Goal: Task Accomplishment & Management: Complete application form

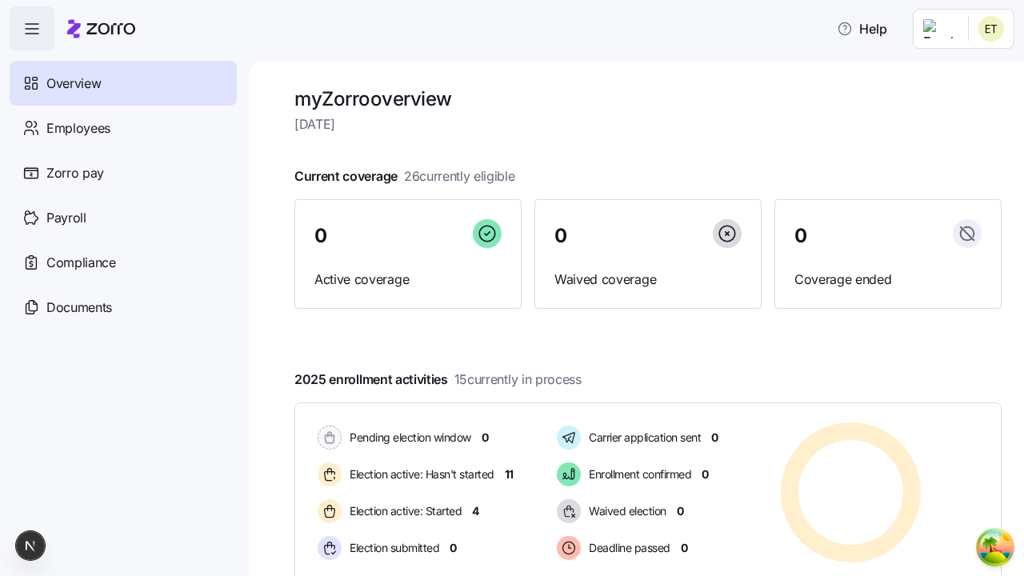
click at [78, 127] on span "Employees" at bounding box center [78, 128] width 64 height 20
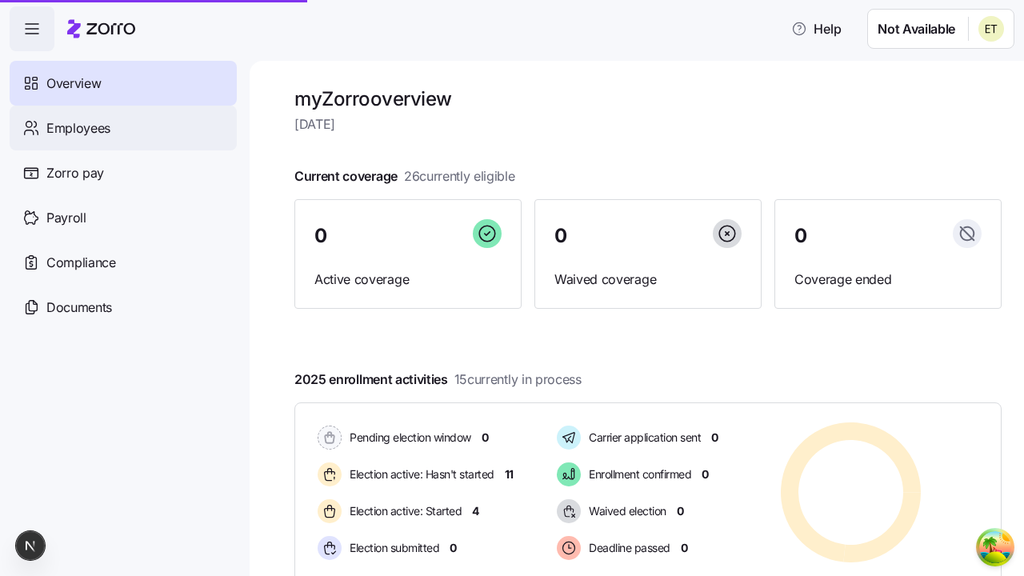
click at [940, 146] on html "Help Not Available Overview Employees Zorro pay Payroll Compliance Documents my…" at bounding box center [512, 283] width 1024 height 567
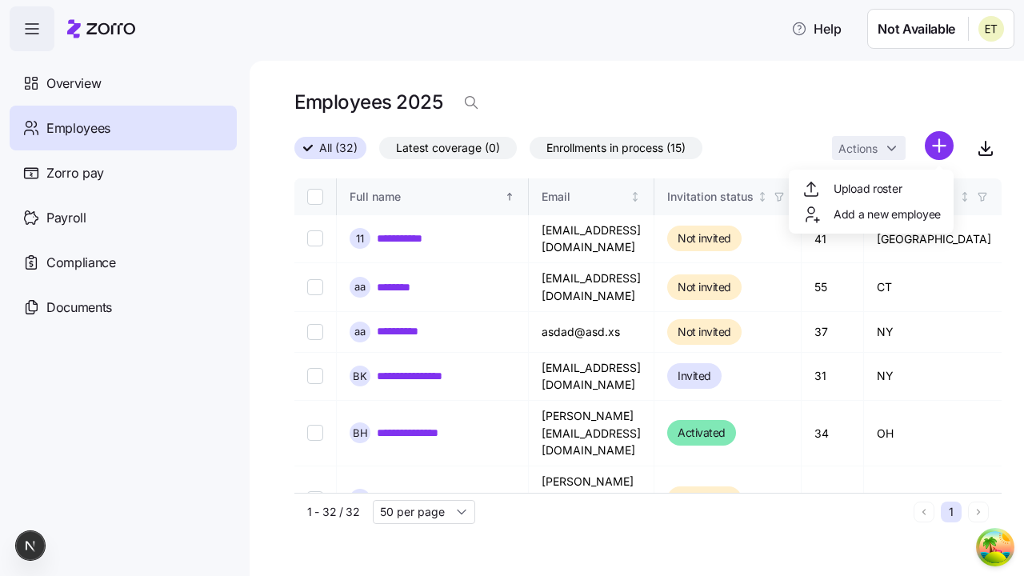
click at [871, 214] on span "Add a new employee" at bounding box center [887, 214] width 107 height 16
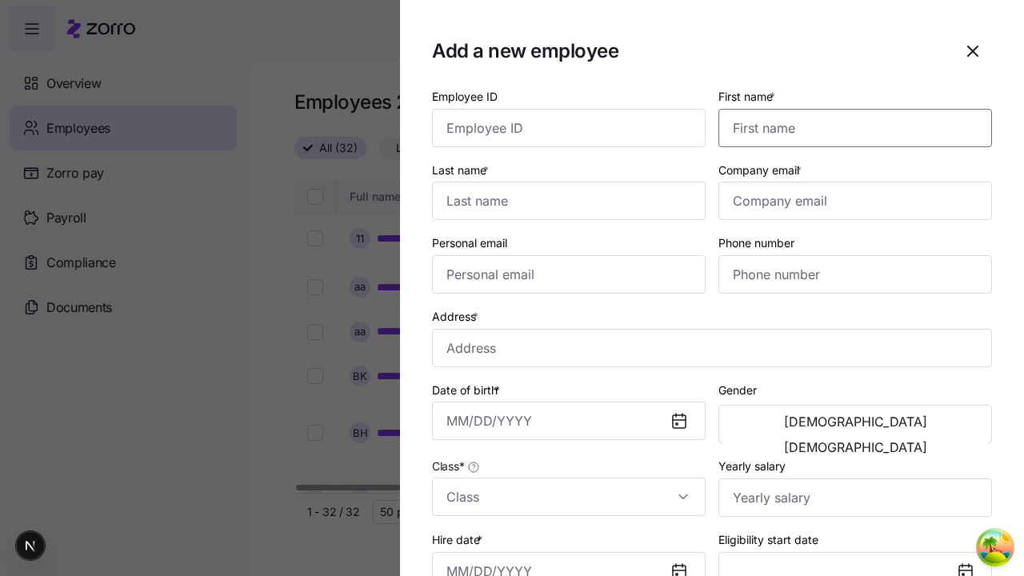
click at [849, 109] on input "First name *" at bounding box center [856, 128] width 274 height 38
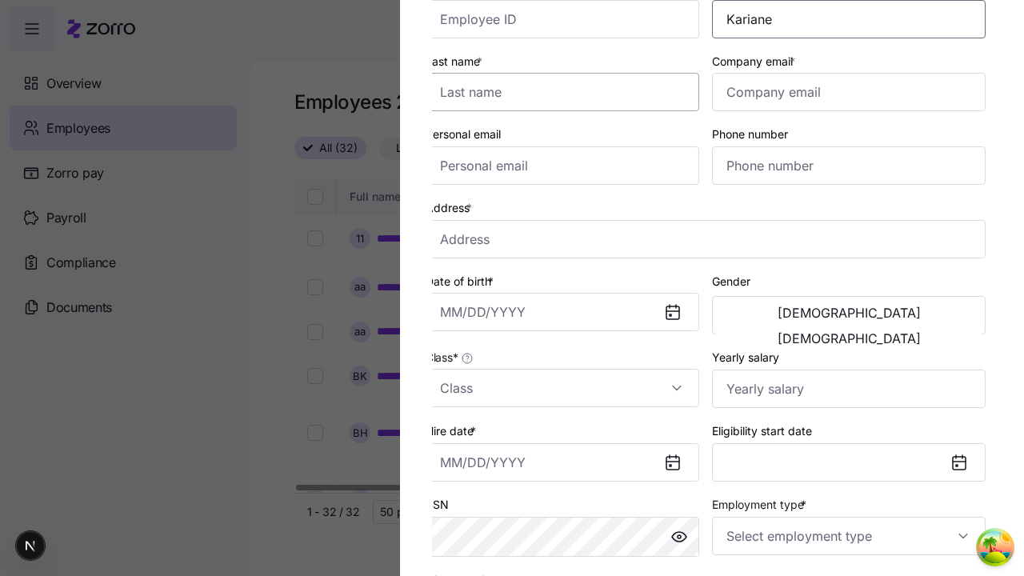
type input "Kariane"
click at [569, 92] on input "Last name *" at bounding box center [563, 92] width 274 height 38
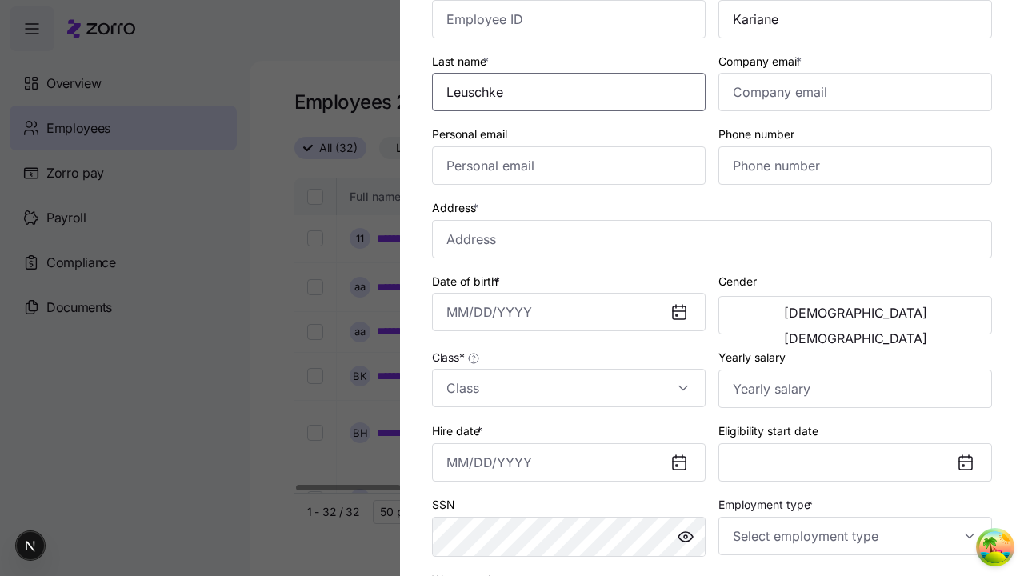
type input "Leuschke"
click at [856, 92] on input "Company email *" at bounding box center [856, 92] width 274 height 38
type input "[EMAIL_ADDRESS][DOMAIN_NAME]"
click at [569, 166] on input "Personal email" at bounding box center [569, 165] width 274 height 38
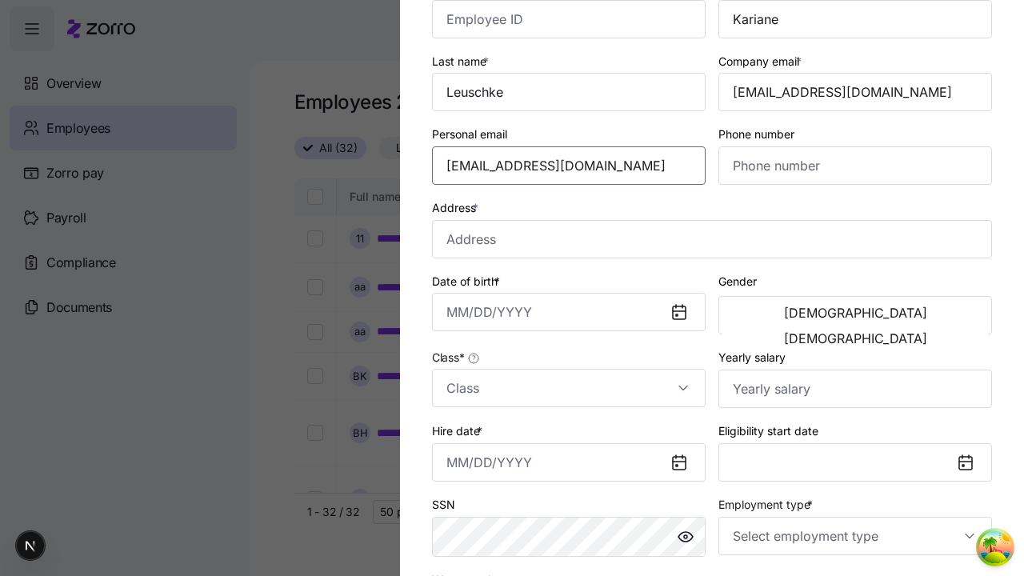
type input "[EMAIL_ADDRESS][DOMAIN_NAME]"
click at [712, 239] on input "Address *" at bounding box center [712, 239] width 560 height 38
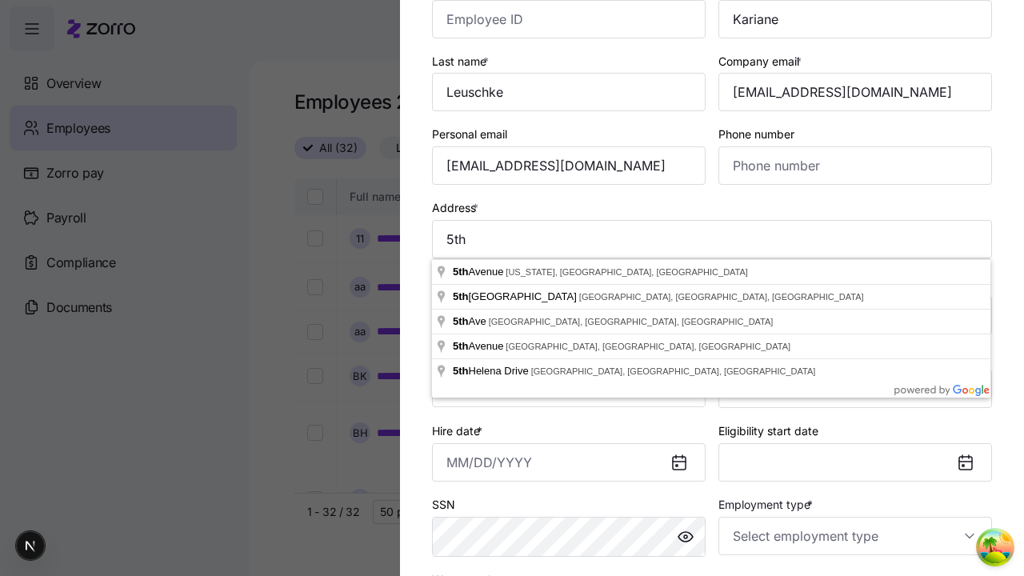
type input "[GEOGRAPHIC_DATA][US_STATE], [GEOGRAPHIC_DATA], [GEOGRAPHIC_DATA]"
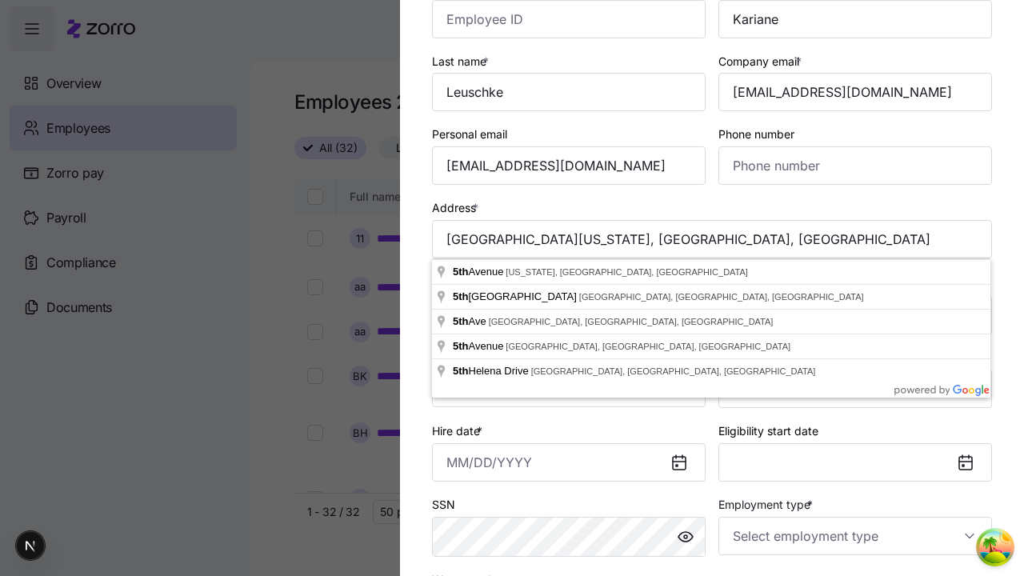
click at [569, 312] on input "Date of birth *" at bounding box center [569, 312] width 274 height 38
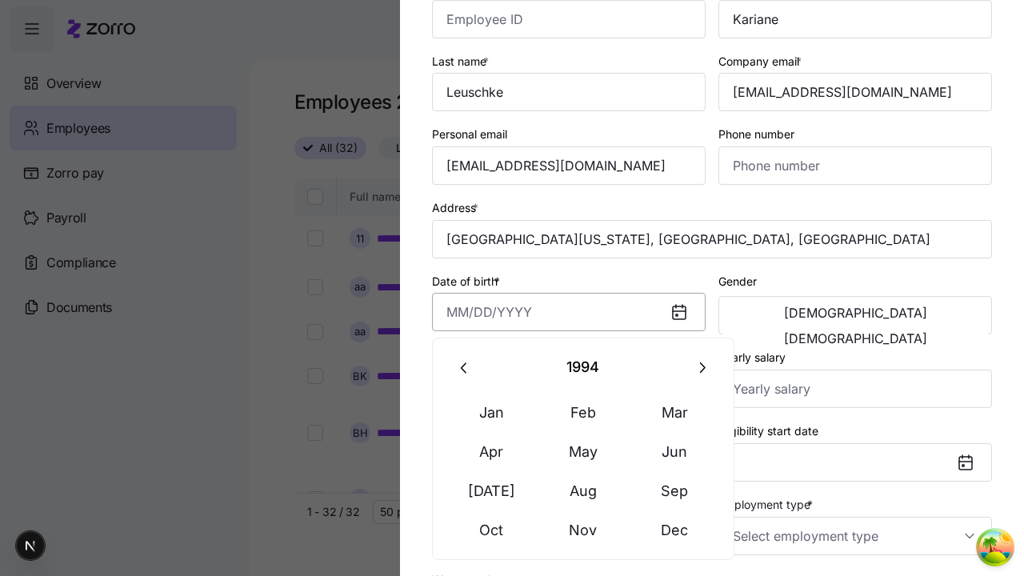
click at [675, 451] on button "Jun" at bounding box center [675, 452] width 91 height 38
type input "[DATE]"
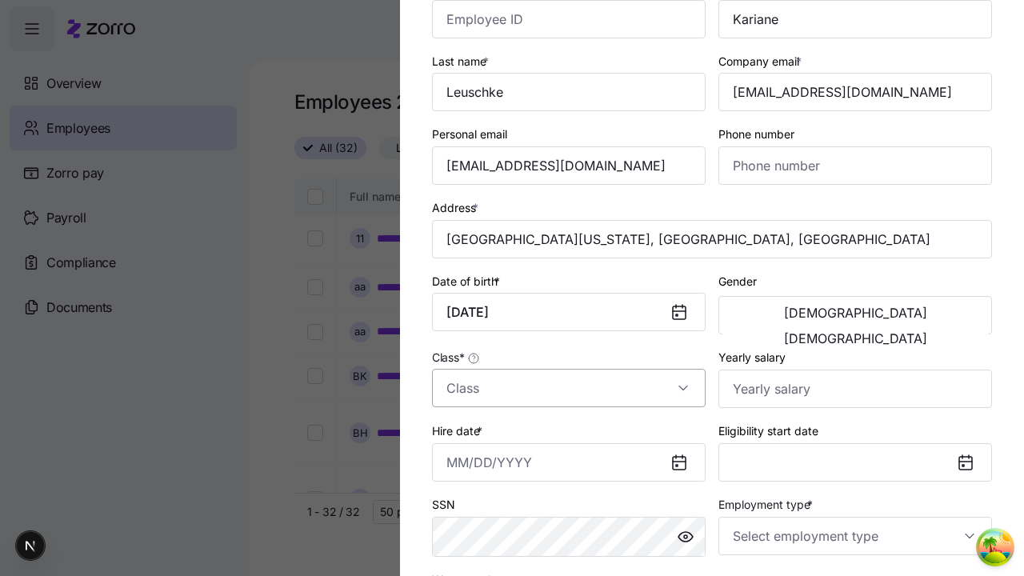
click at [789, 315] on span "[DEMOGRAPHIC_DATA]" at bounding box center [855, 313] width 143 height 13
click at [569, 388] on input "Class *" at bounding box center [569, 388] width 274 height 38
click at [0, 0] on div "class1" at bounding box center [0, 0] width 0 height 0
type input "class1"
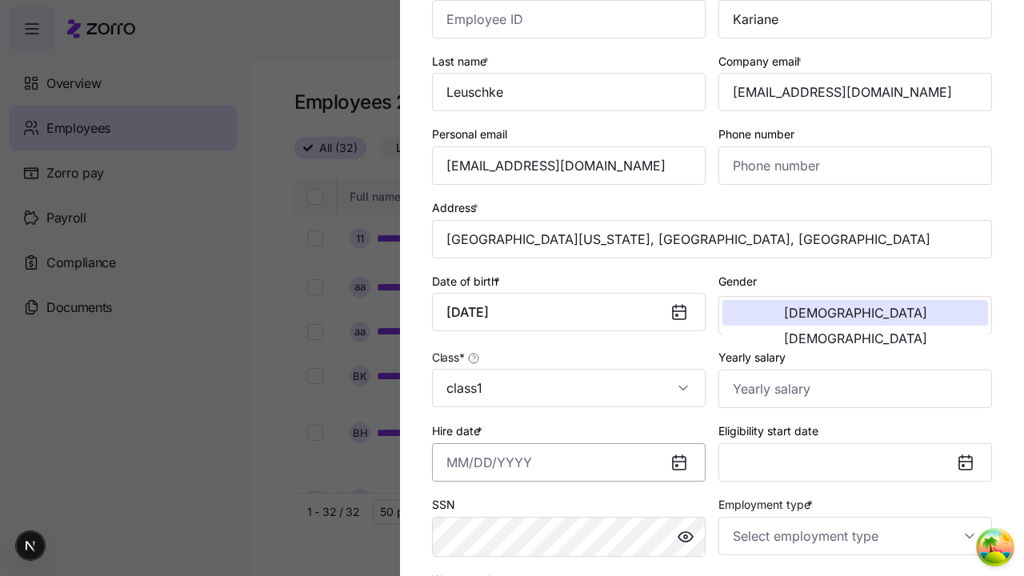
click at [569, 462] on input "Hire date *" at bounding box center [569, 462] width 274 height 38
type input "[DATE]"
click at [856, 535] on input "Employment type *" at bounding box center [856, 536] width 274 height 38
click at [0, 0] on div "Full Time" at bounding box center [0, 0] width 0 height 0
type input "Full Time"
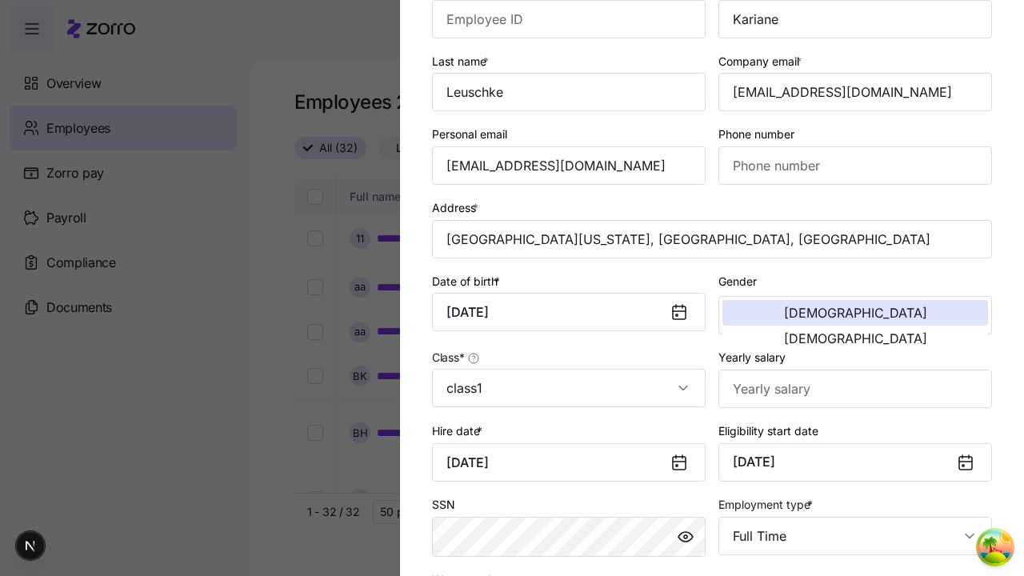
click at [0, 0] on div "Salary" at bounding box center [0, 0] width 0 height 0
type input "Salary"
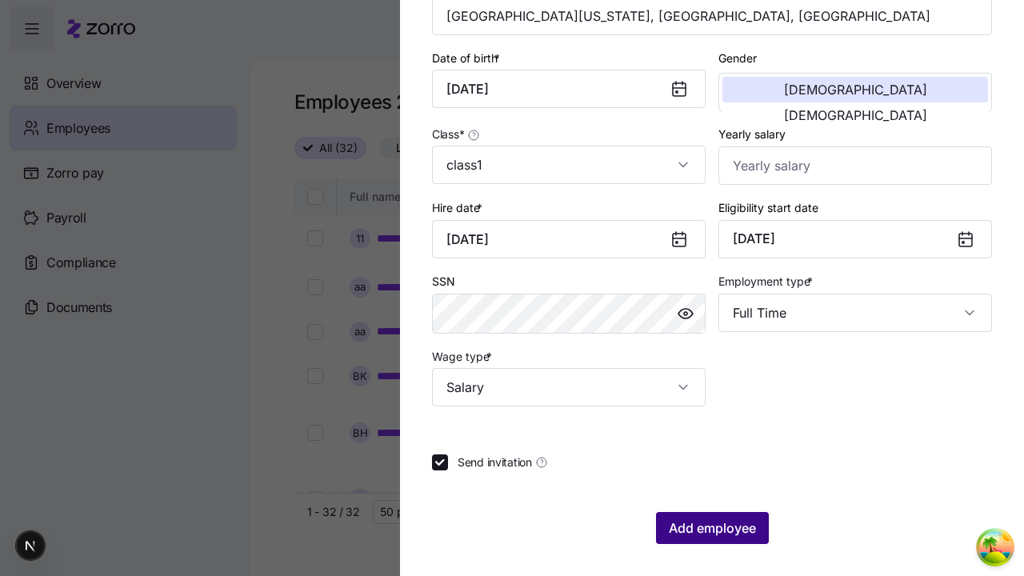
click at [711, 528] on span "Add employee" at bounding box center [712, 528] width 87 height 19
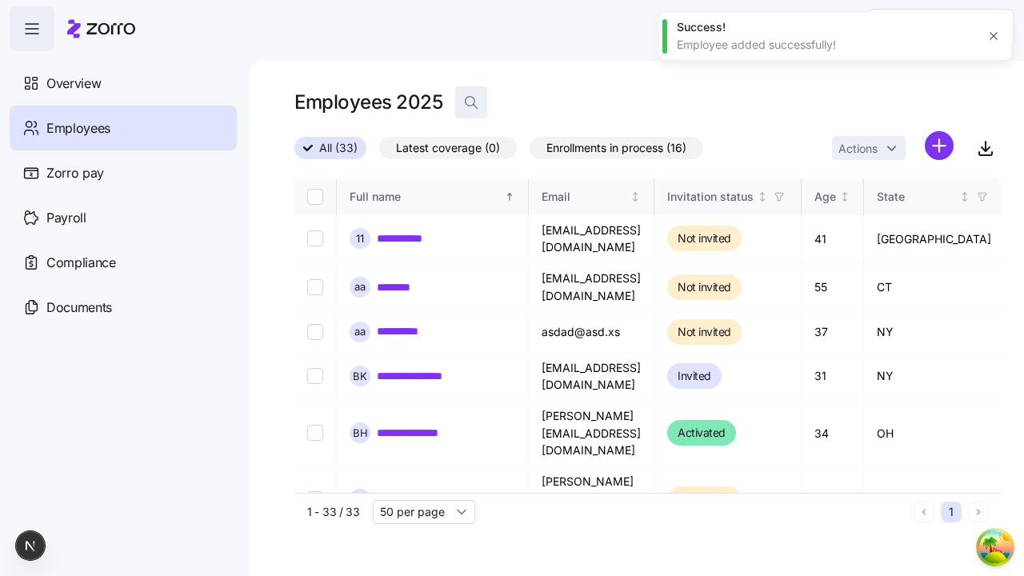
click at [471, 102] on icon "button" at bounding box center [471, 102] width 16 height 16
click at [615, 102] on input at bounding box center [615, 103] width 320 height 26
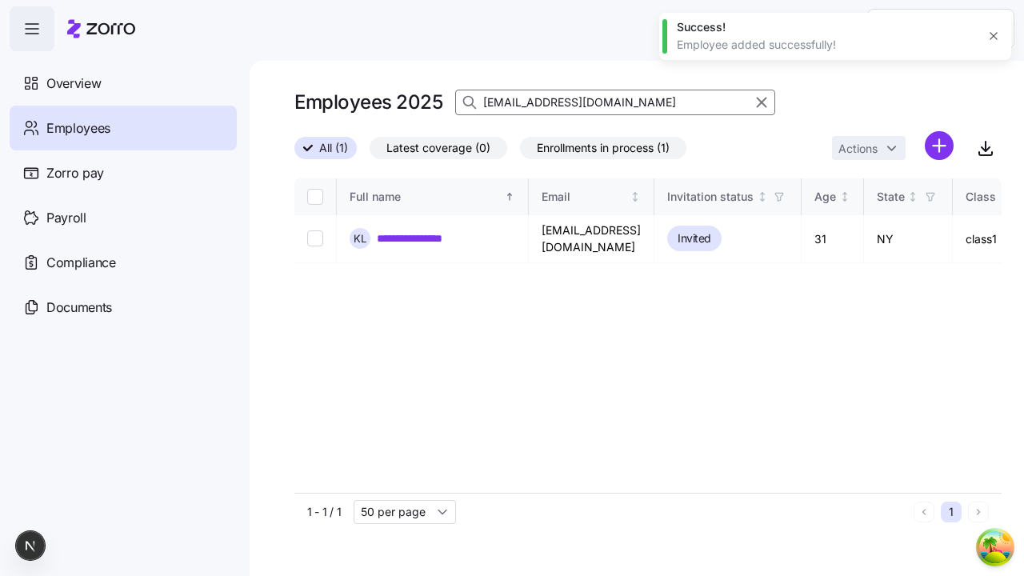
type input "[EMAIL_ADDRESS][DOMAIN_NAME]"
click at [315, 234] on input "Select record 1" at bounding box center [315, 238] width 16 height 16
checkbox input "true"
click at [478, 183] on html "**********" at bounding box center [512, 283] width 1024 height 567
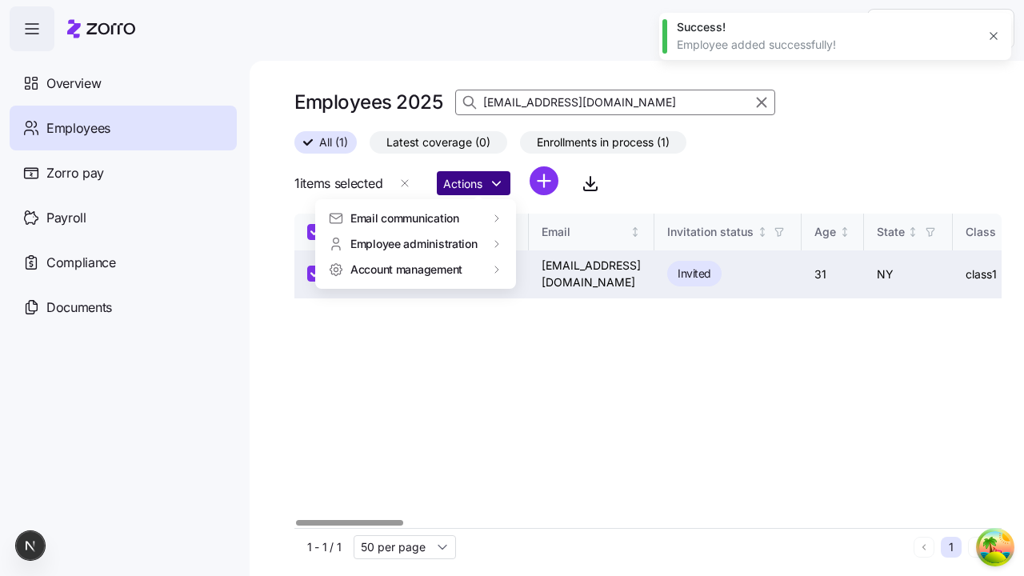
click at [405, 218] on span "Email communication" at bounding box center [405, 218] width 109 height 16
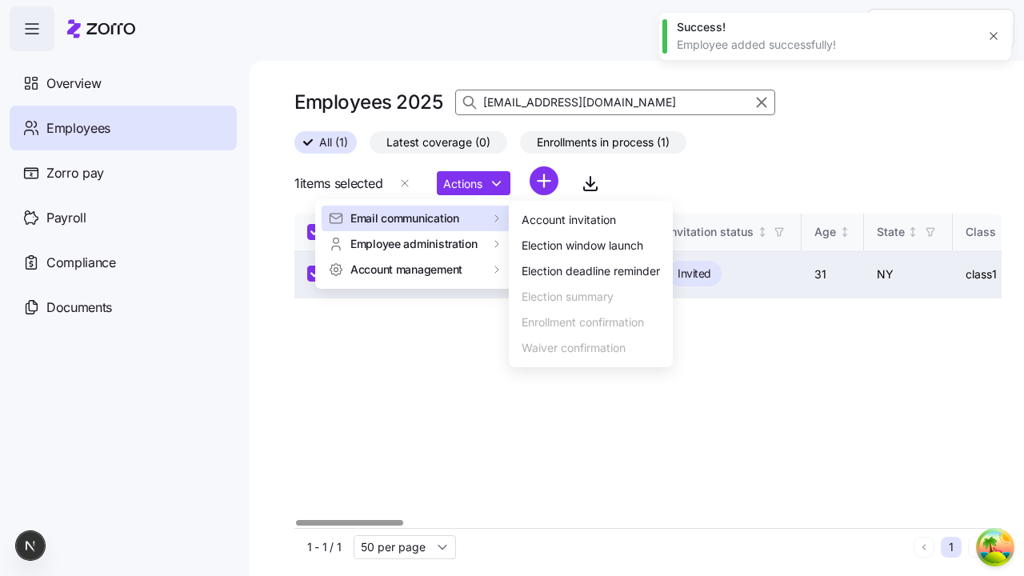
click at [592, 220] on div "Account invitation" at bounding box center [569, 220] width 94 height 18
